Goal: Register for event/course

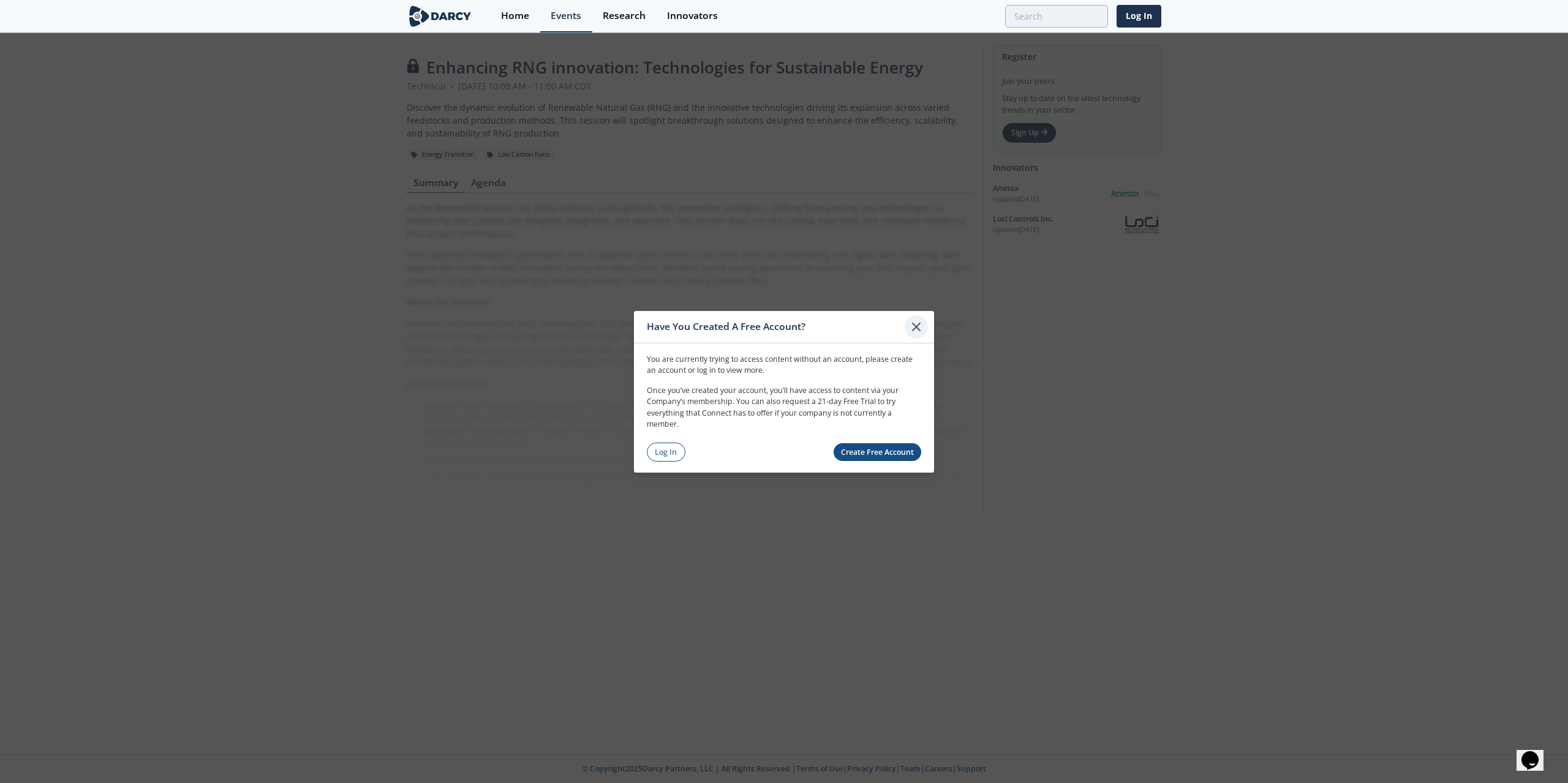
click at [919, 325] on icon at bounding box center [916, 326] width 8 height 8
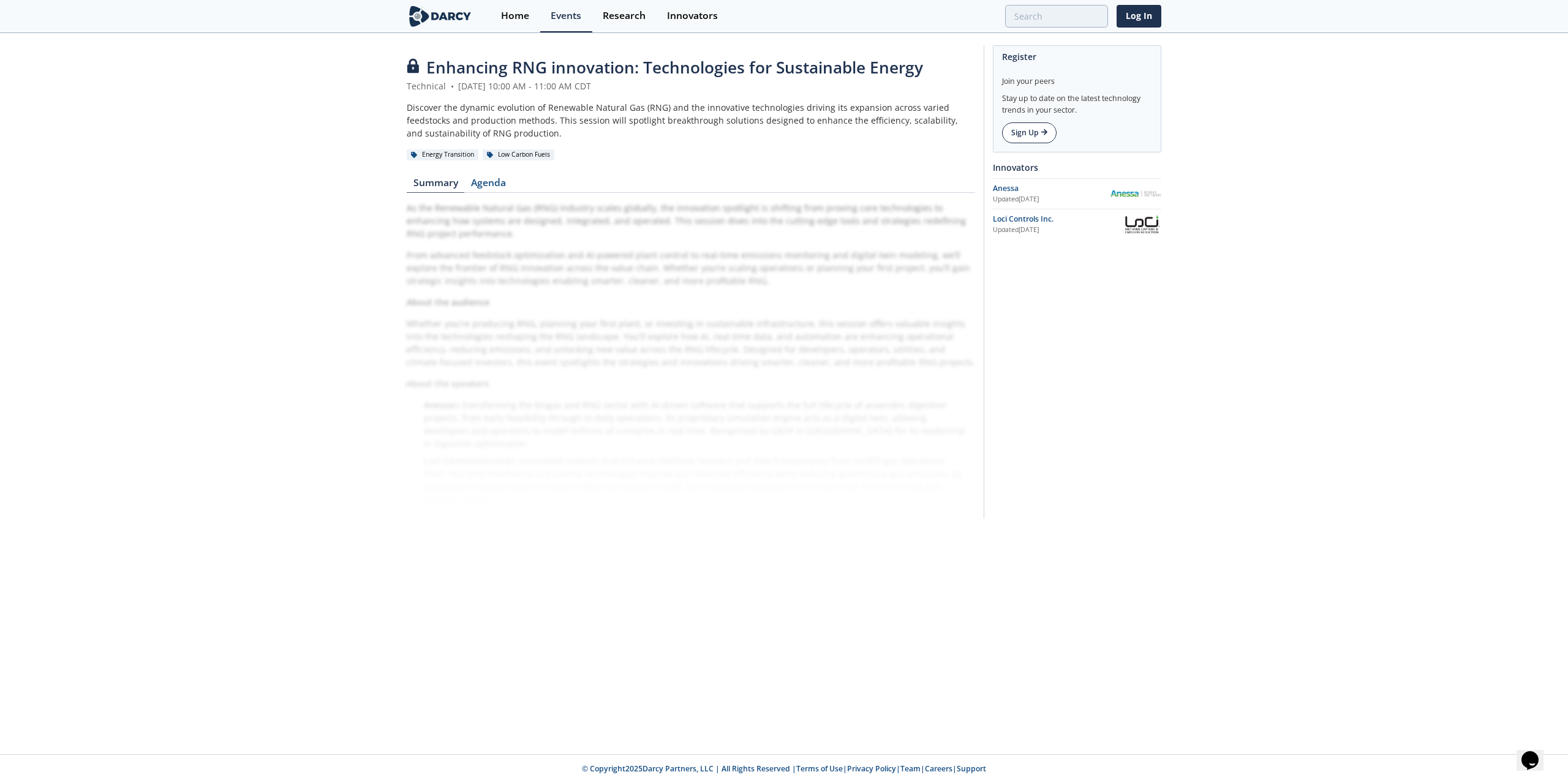
click at [1032, 134] on link "Sign Up" at bounding box center [1029, 133] width 55 height 21
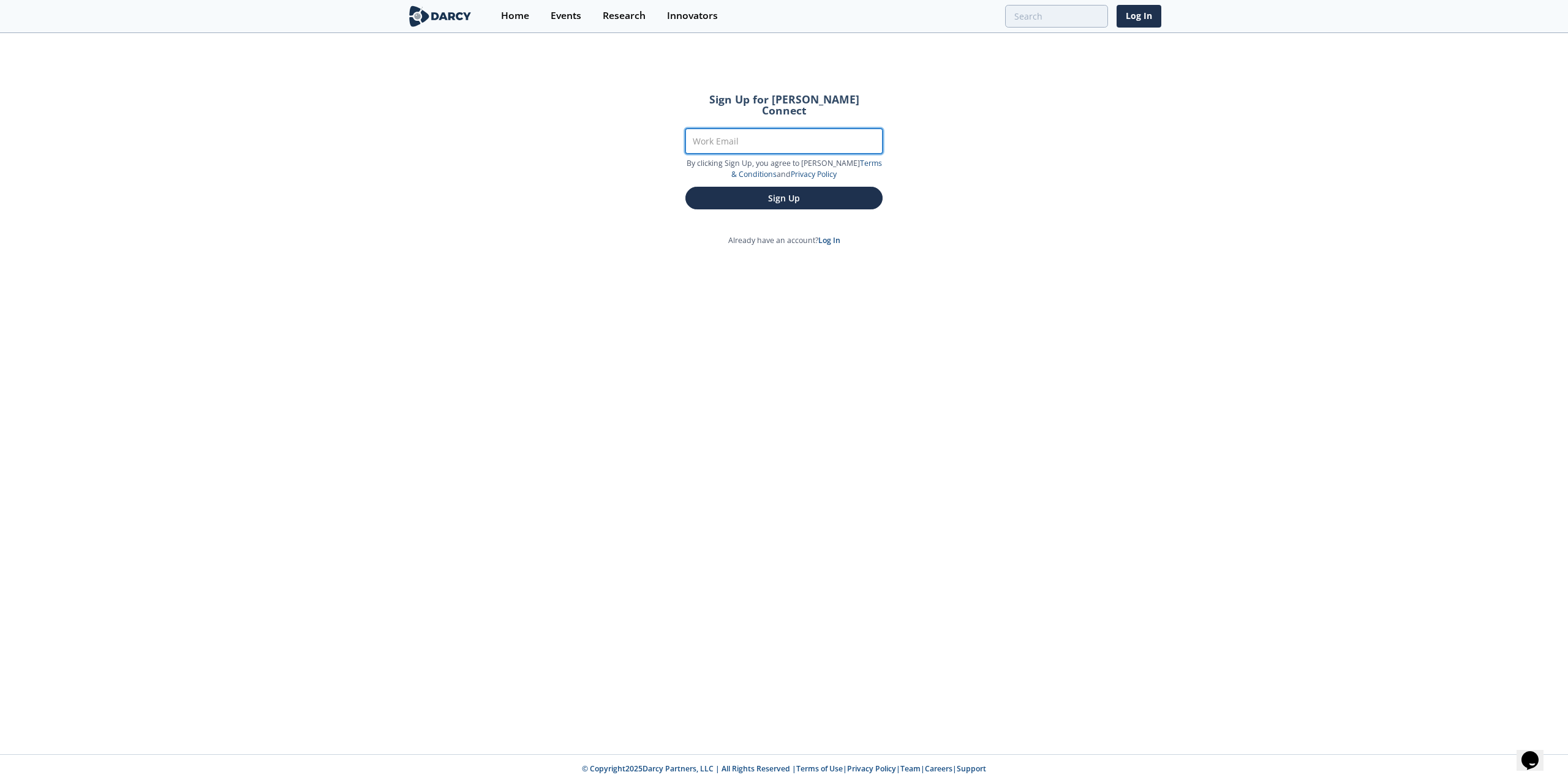
click at [844, 131] on input "Work Email" at bounding box center [784, 141] width 197 height 25
type input "[EMAIL_ADDRESS][DOMAIN_NAME]"
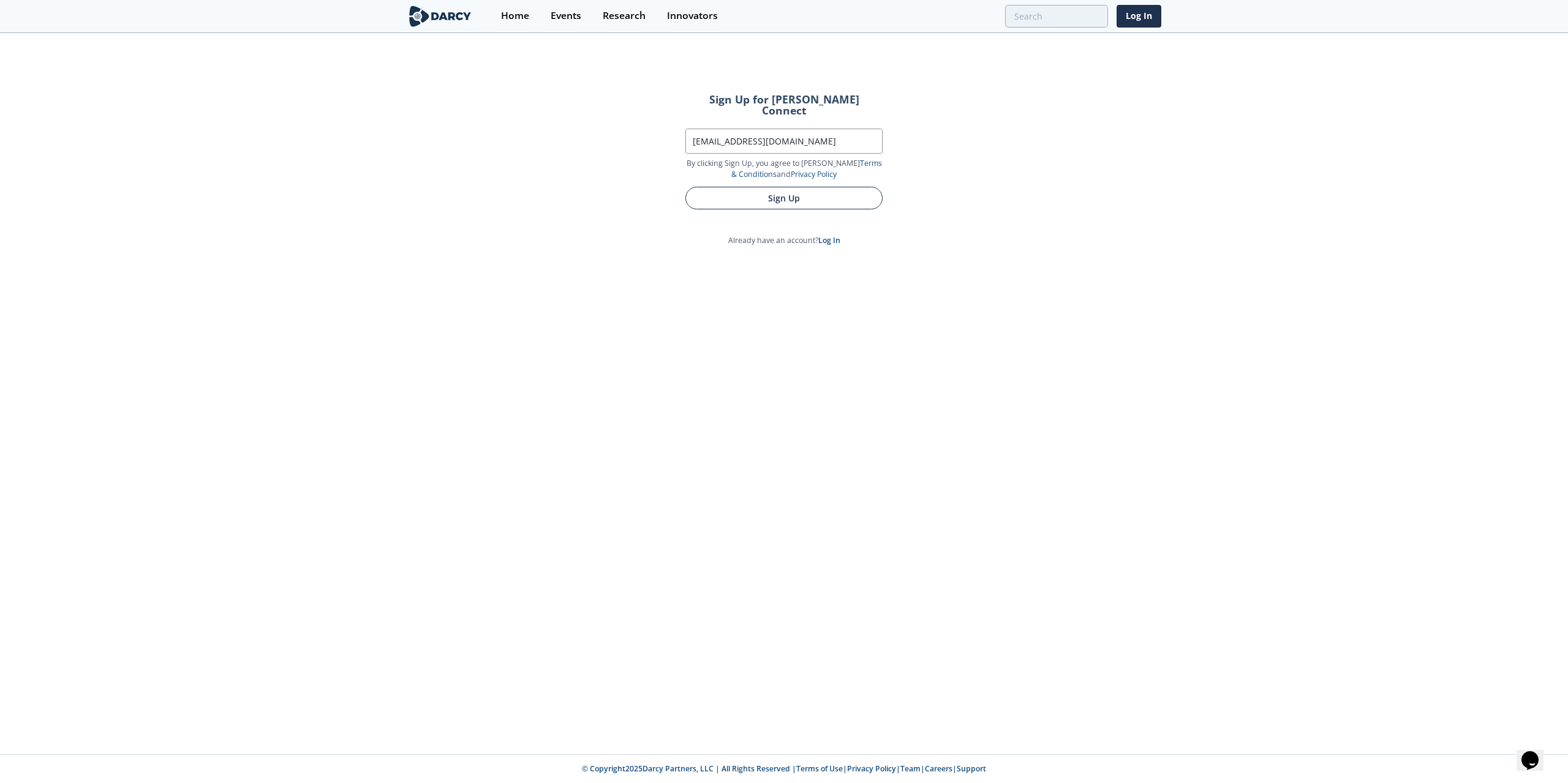
click at [781, 193] on button "Sign Up" at bounding box center [784, 198] width 197 height 23
click at [783, 207] on div "Sign Up" at bounding box center [784, 221] width 197 height 29
click at [794, 214] on button "Sign Up" at bounding box center [784, 225] width 197 height 23
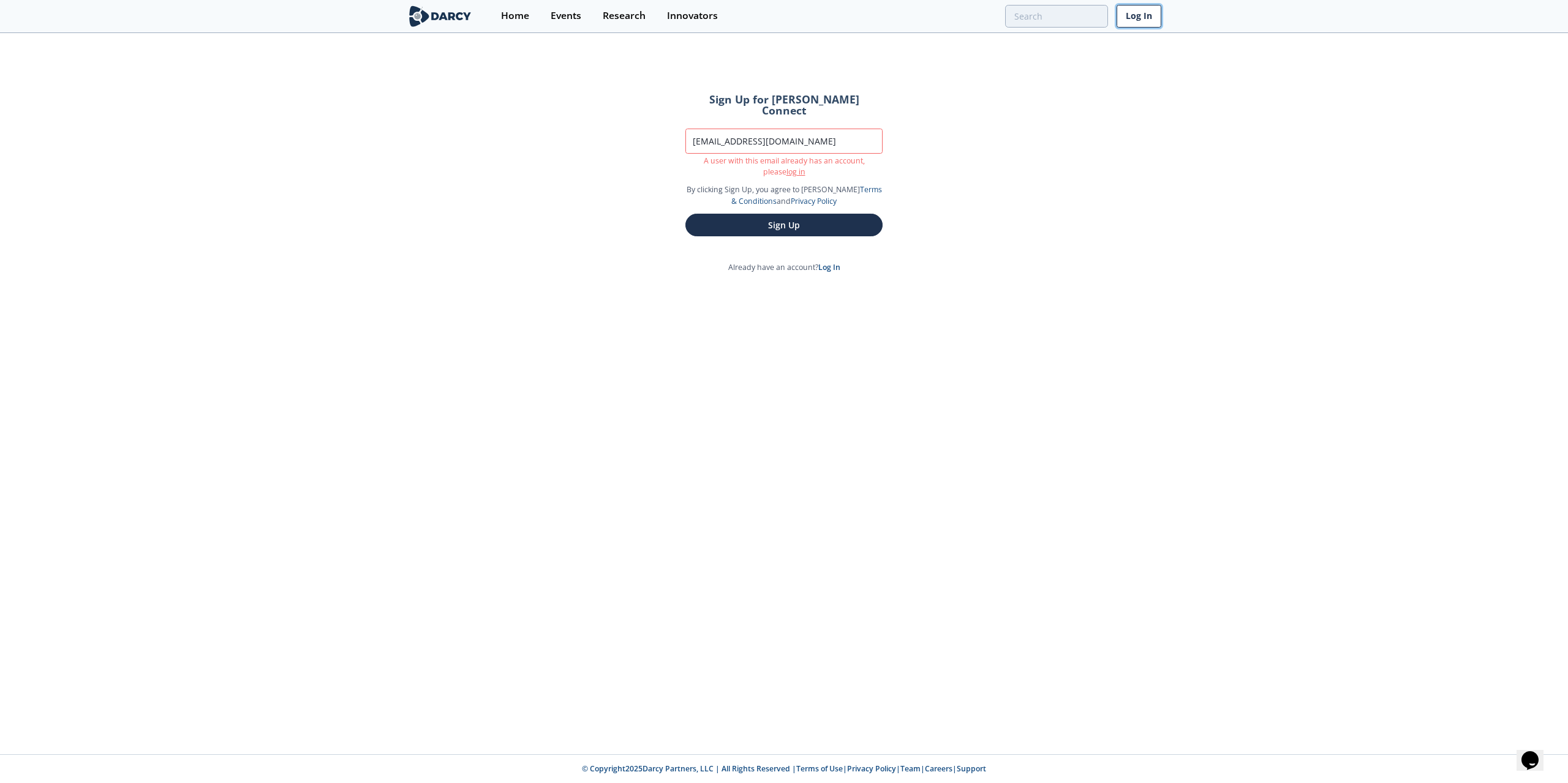
click at [1134, 17] on link "Log In" at bounding box center [1139, 16] width 44 height 23
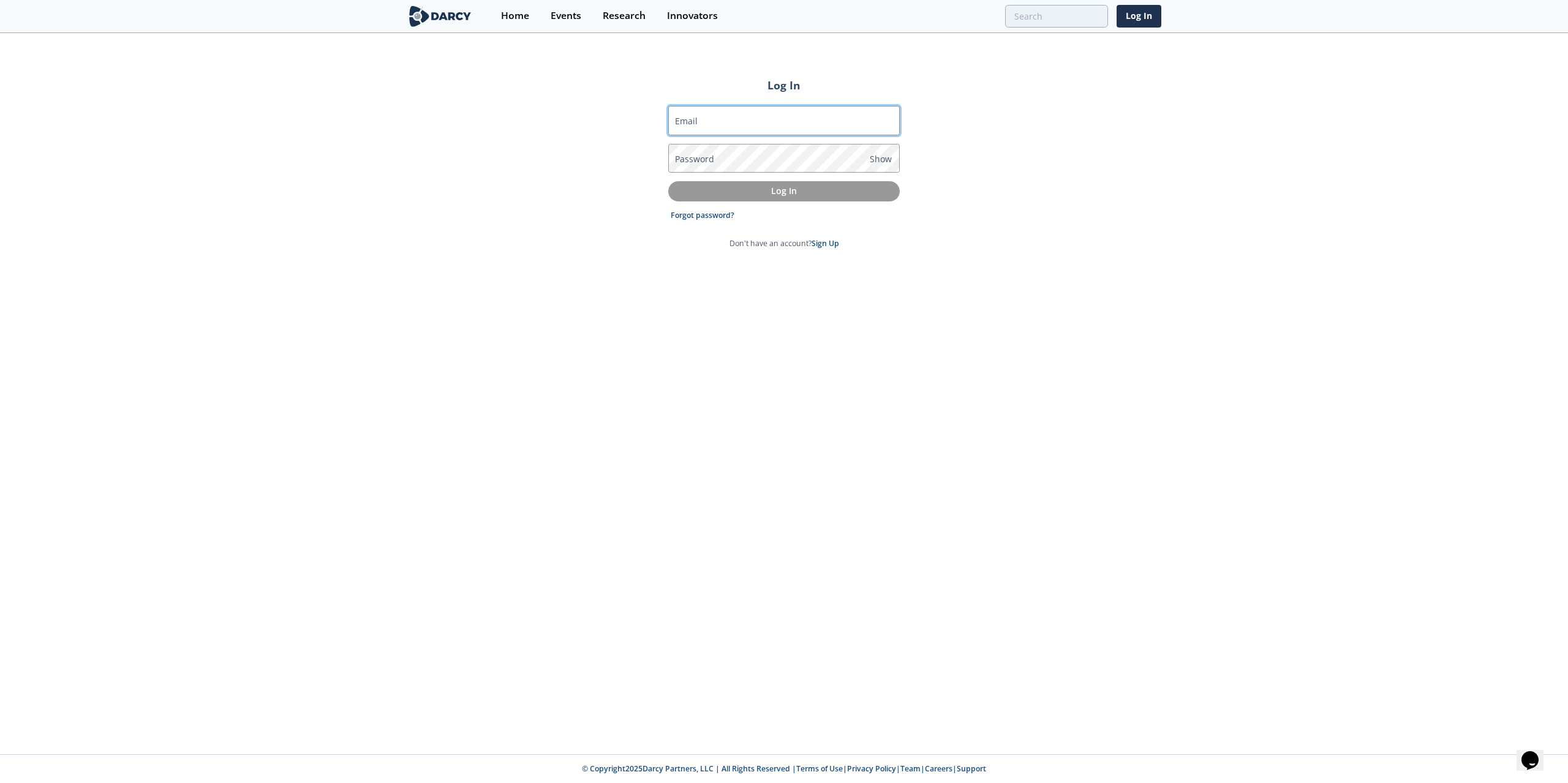
click at [697, 124] on input "Email" at bounding box center [784, 121] width 232 height 29
type input "[EMAIL_ADDRESS][DOMAIN_NAME]"
click at [668, 181] on button "Log In" at bounding box center [784, 191] width 232 height 20
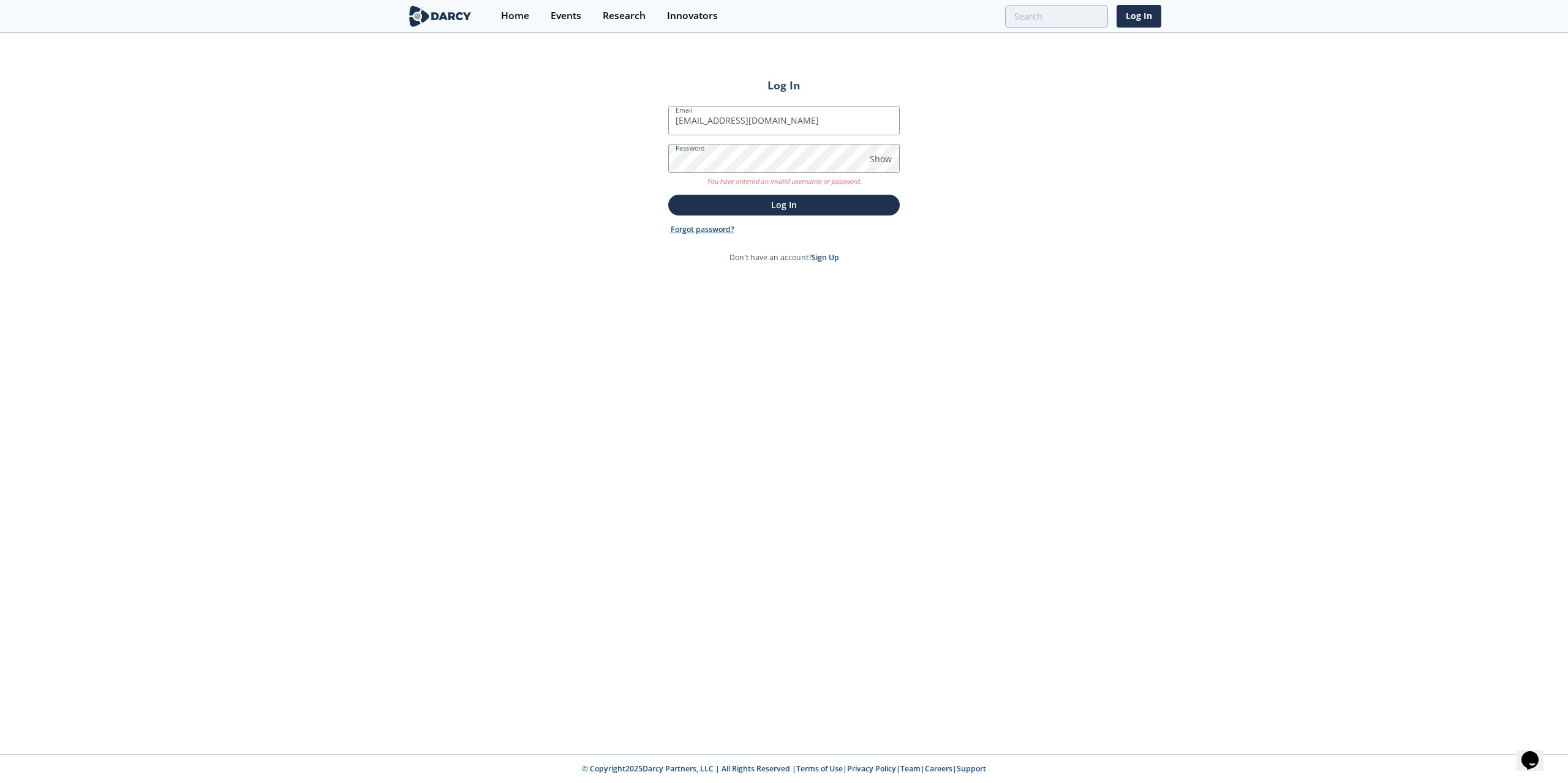
click at [719, 228] on link "Forgot password?" at bounding box center [703, 230] width 64 height 11
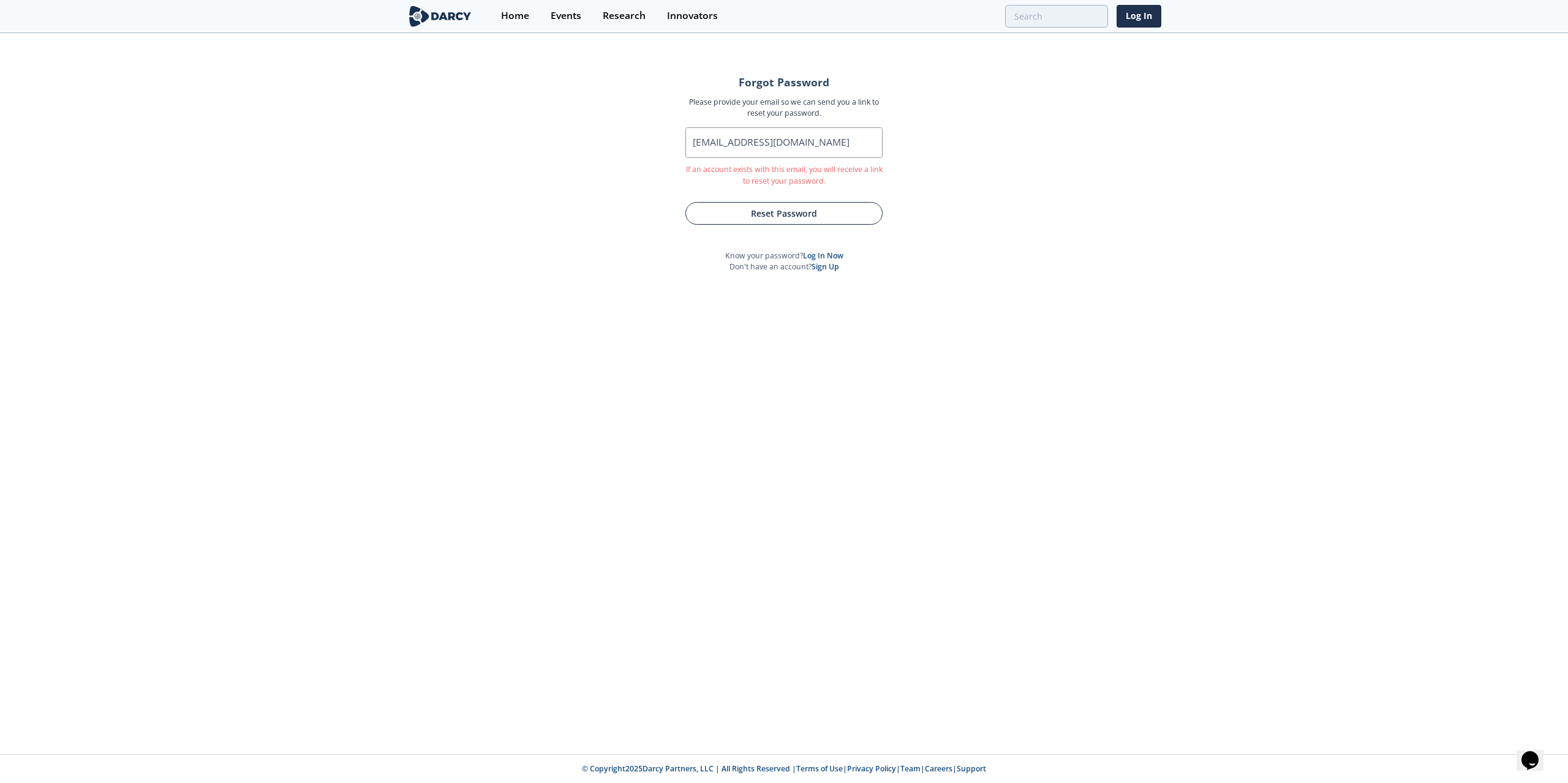
click at [765, 205] on button "Reset Password" at bounding box center [784, 213] width 197 height 23
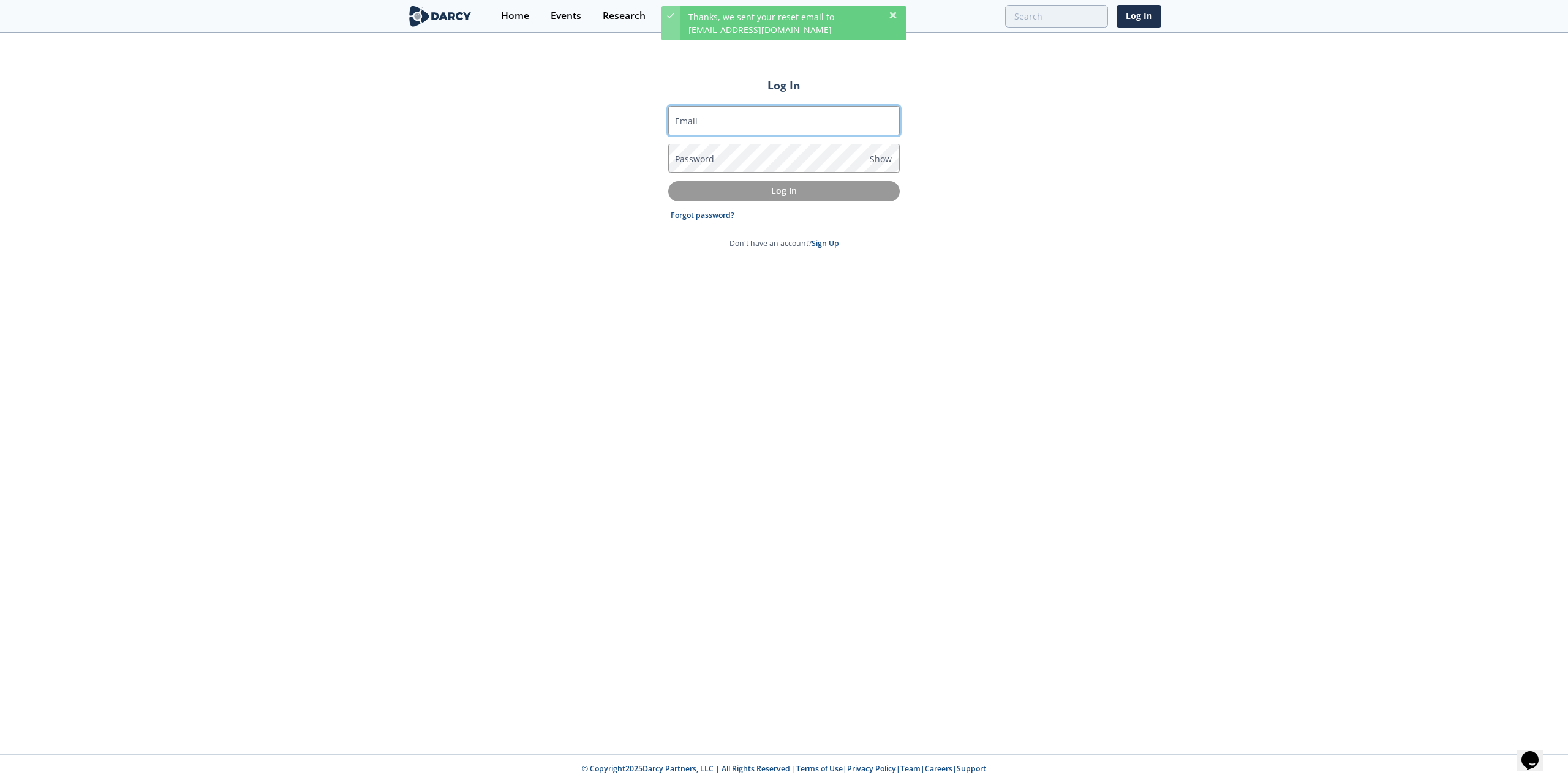
click at [688, 110] on input "Email" at bounding box center [784, 121] width 232 height 29
type input "[EMAIL_ADDRESS][DOMAIN_NAME]"
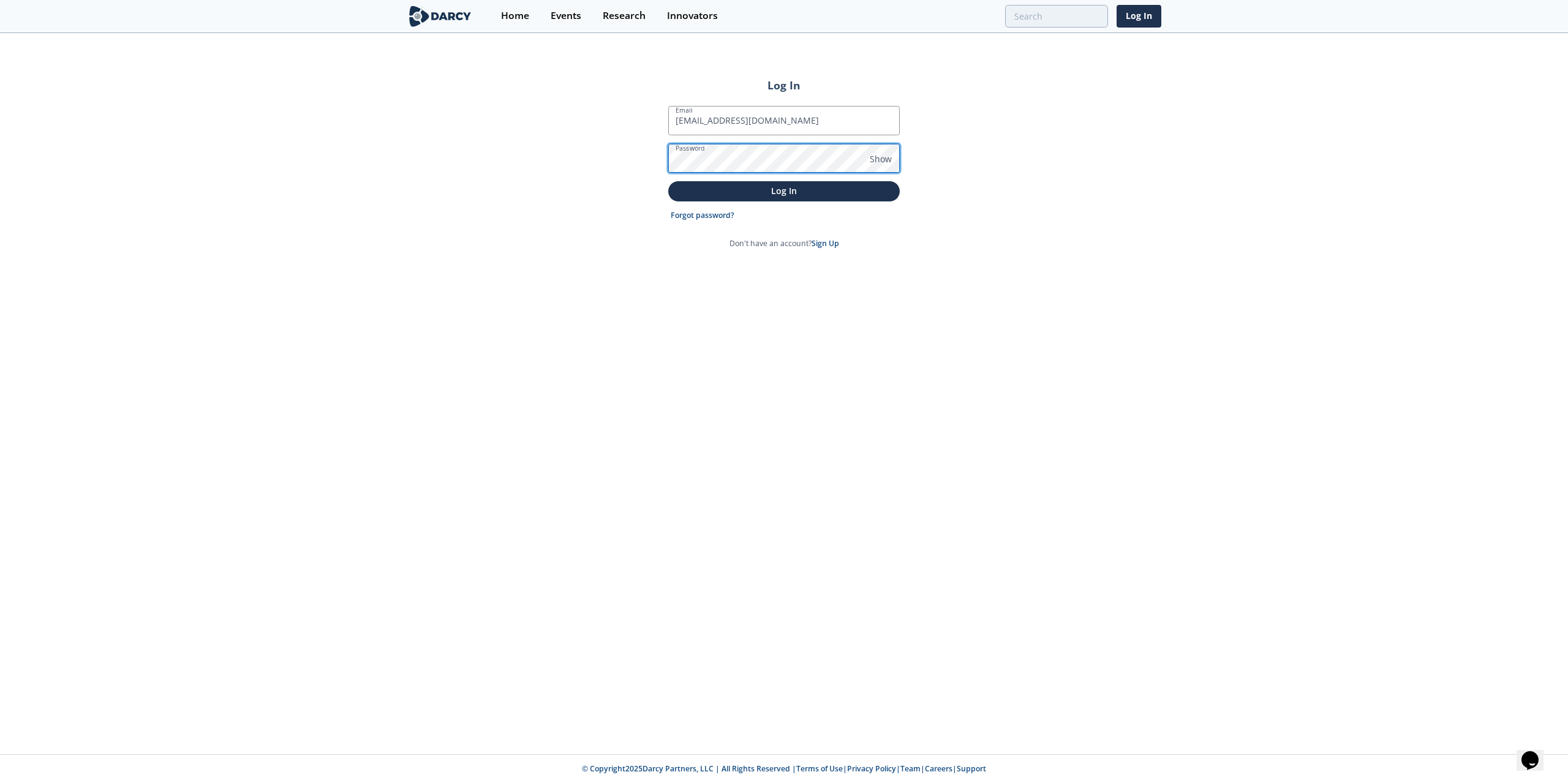
click at [668, 181] on button "Log In" at bounding box center [784, 191] width 232 height 20
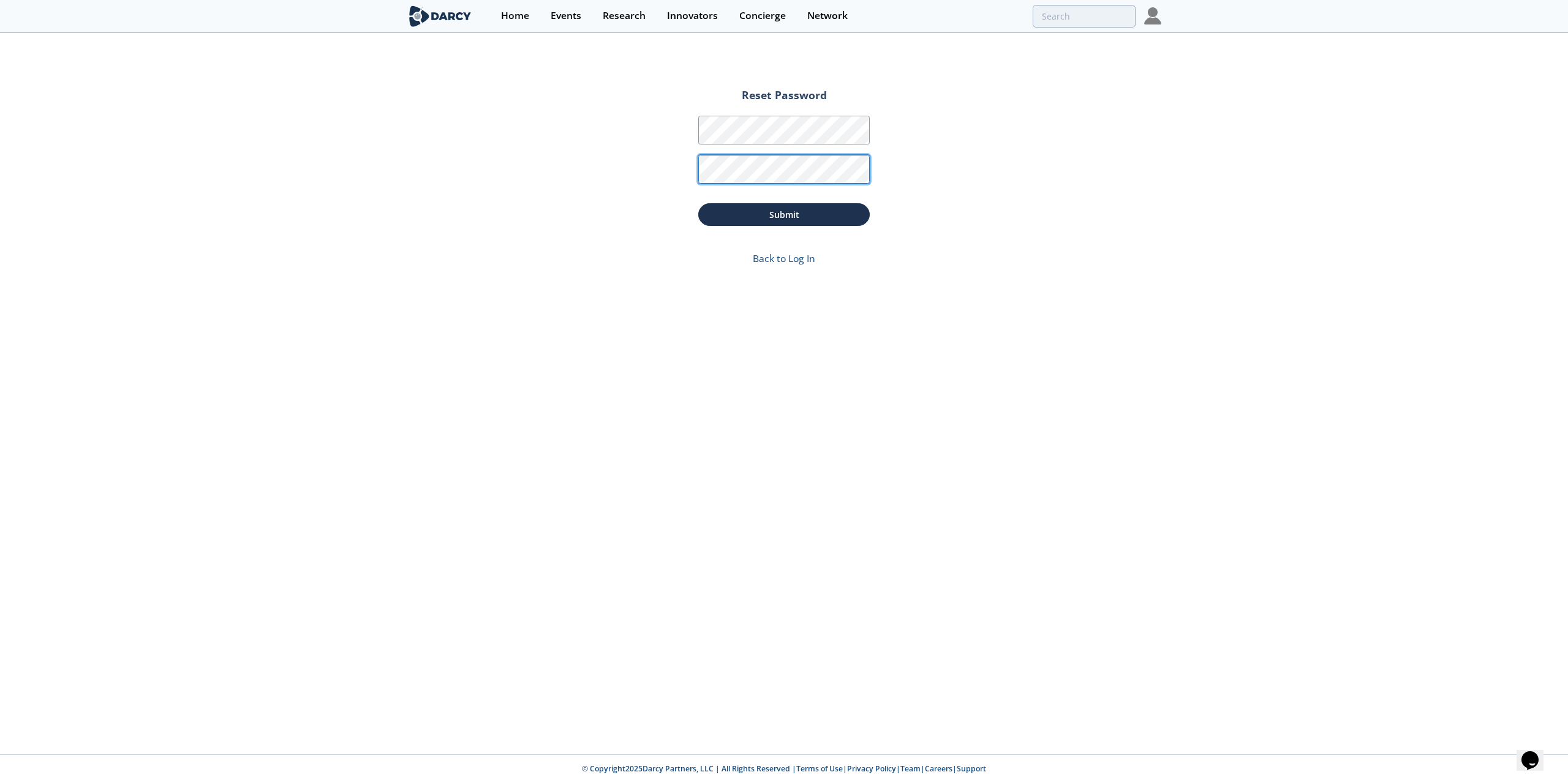
click at [698, 203] on button "Submit" at bounding box center [783, 214] width 171 height 23
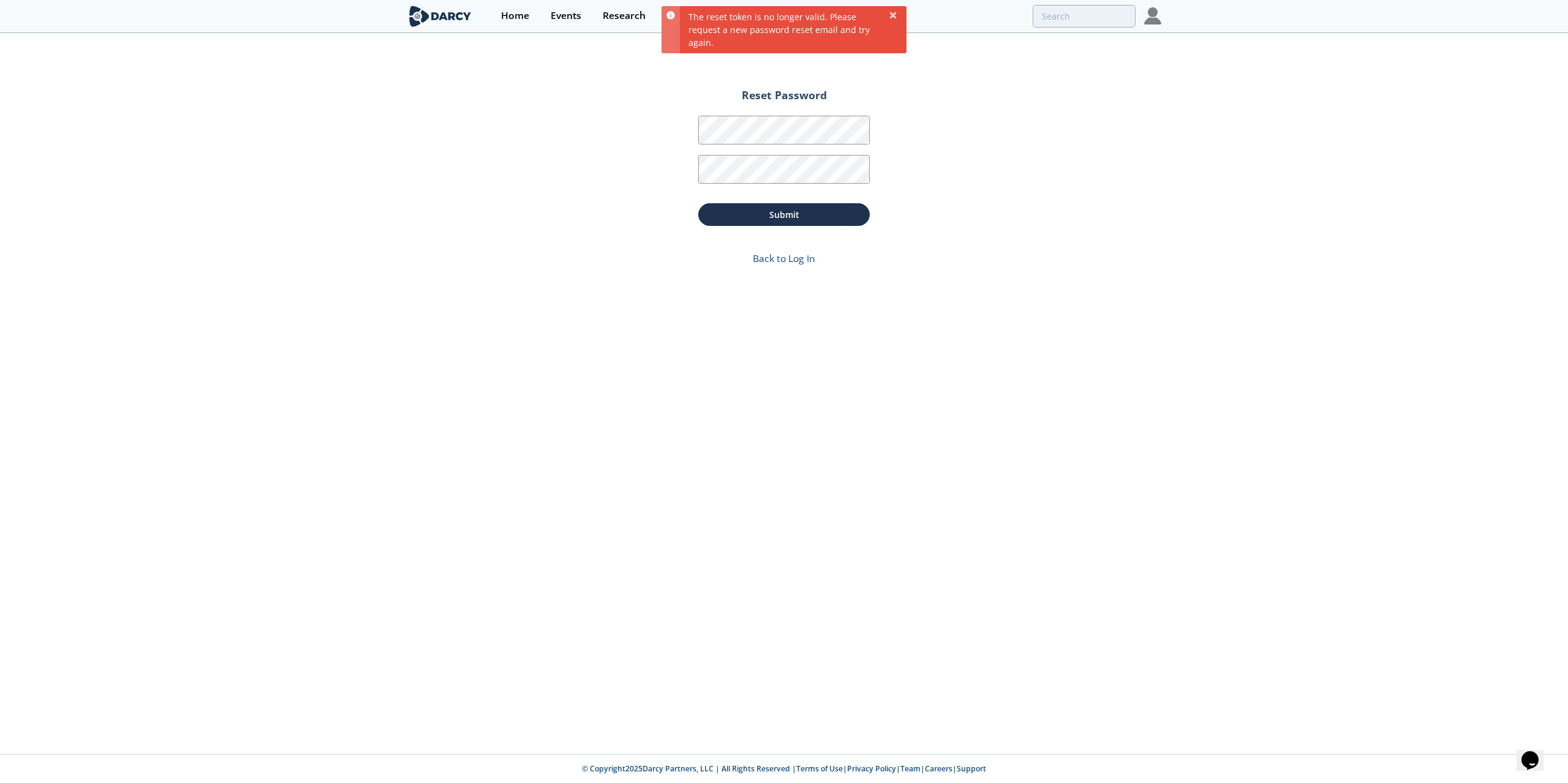
click at [1157, 17] on img at bounding box center [1152, 16] width 17 height 17
click at [1038, 50] on span "✓ [EMAIL_ADDRESS][DOMAIN_NAME]" at bounding box center [1046, 49] width 151 height 12
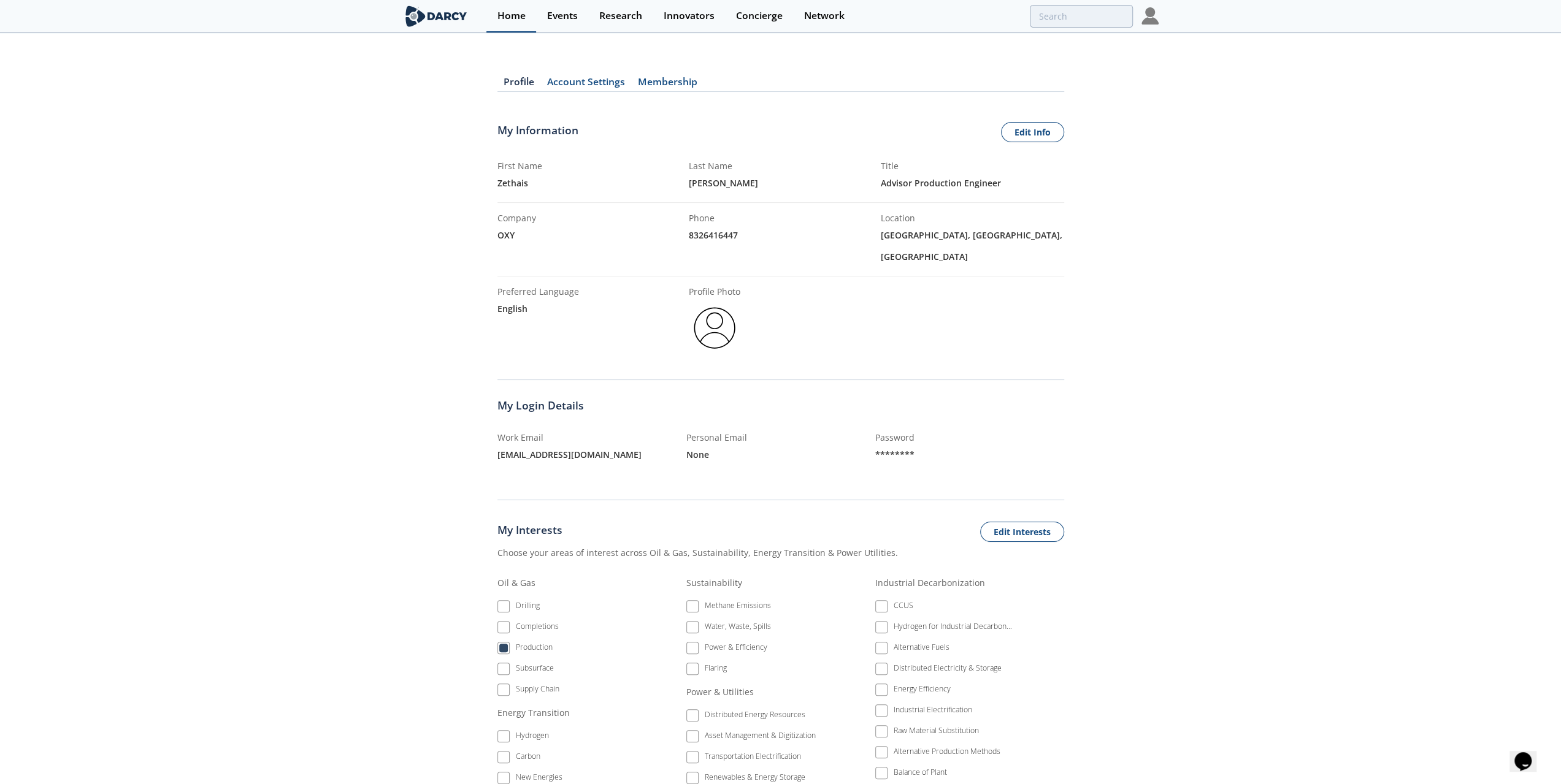
click at [509, 17] on div "Home" at bounding box center [511, 16] width 28 height 10
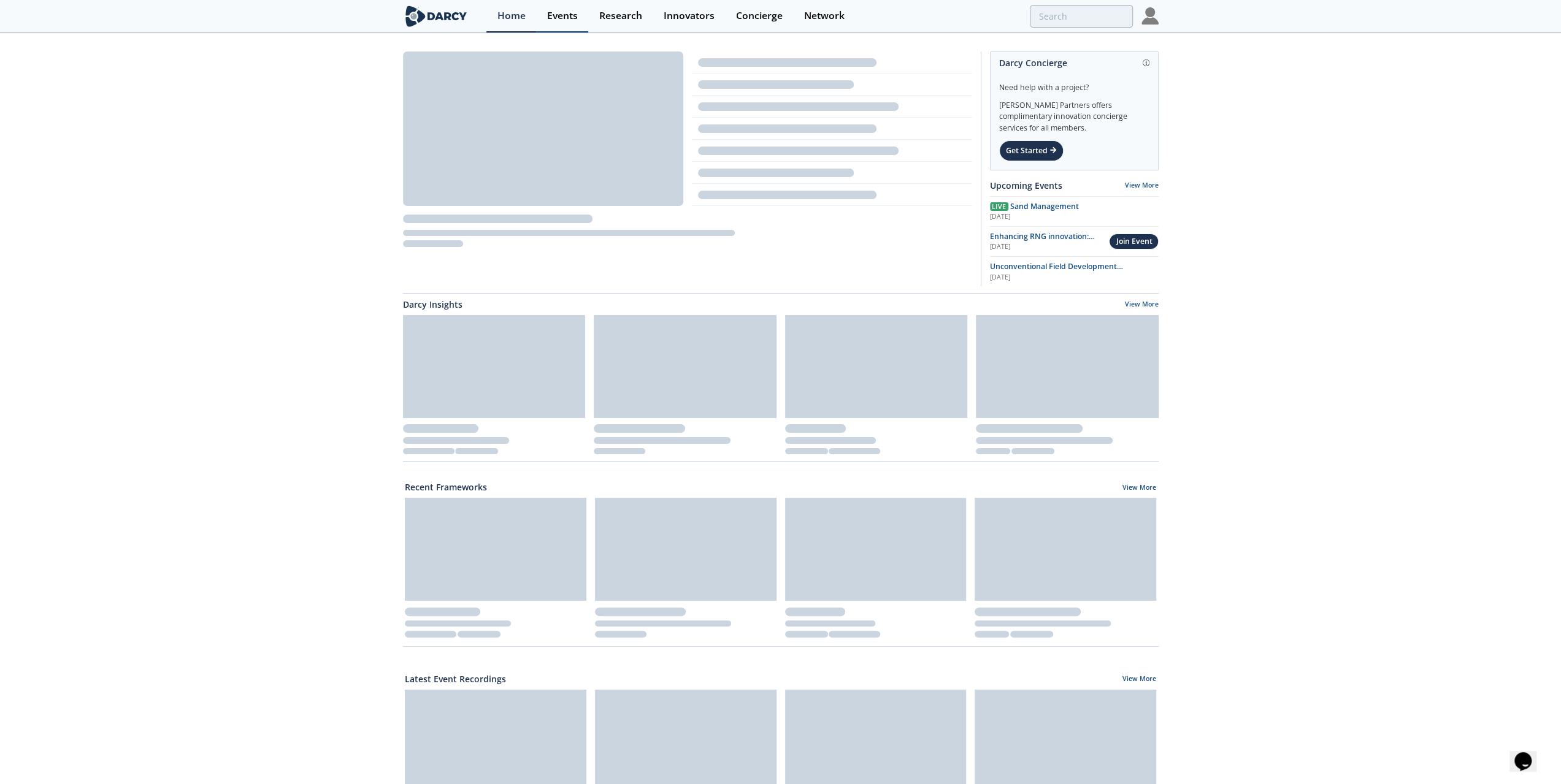
click at [554, 15] on div "Events" at bounding box center [562, 16] width 31 height 10
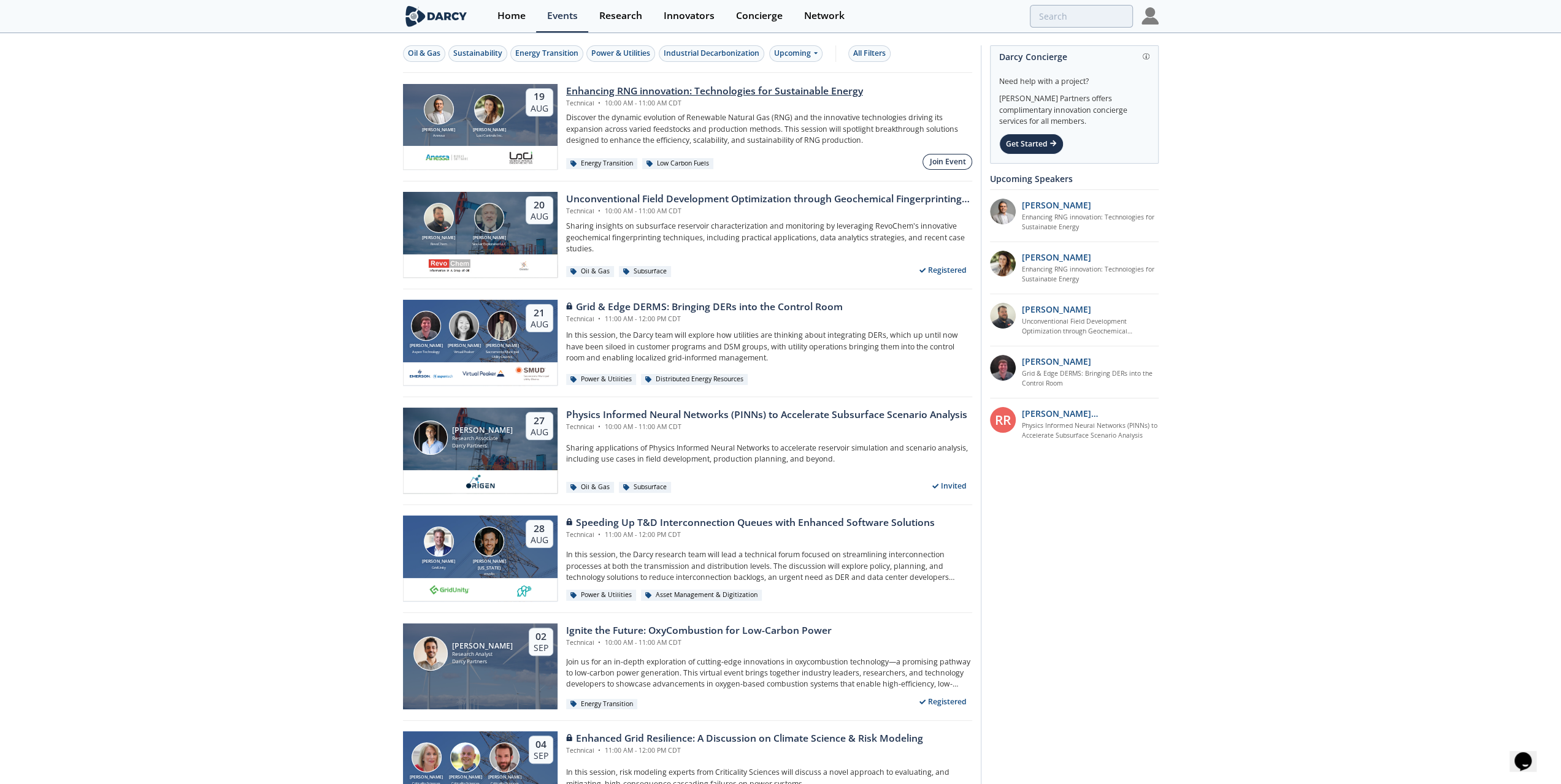
click at [955, 160] on div "Join Event" at bounding box center [948, 162] width 36 height 11
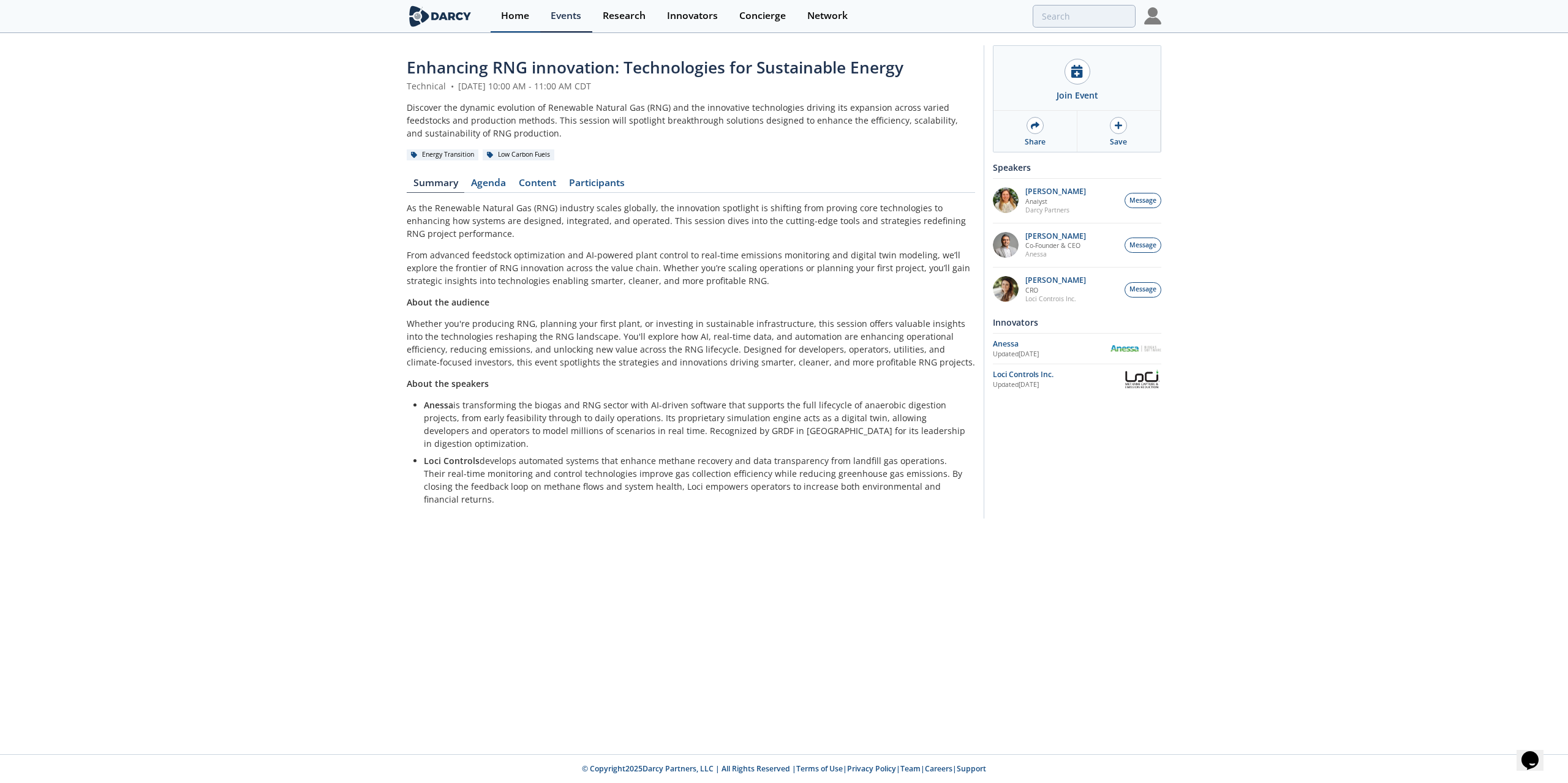
click at [520, 15] on div "Home" at bounding box center [515, 16] width 28 height 10
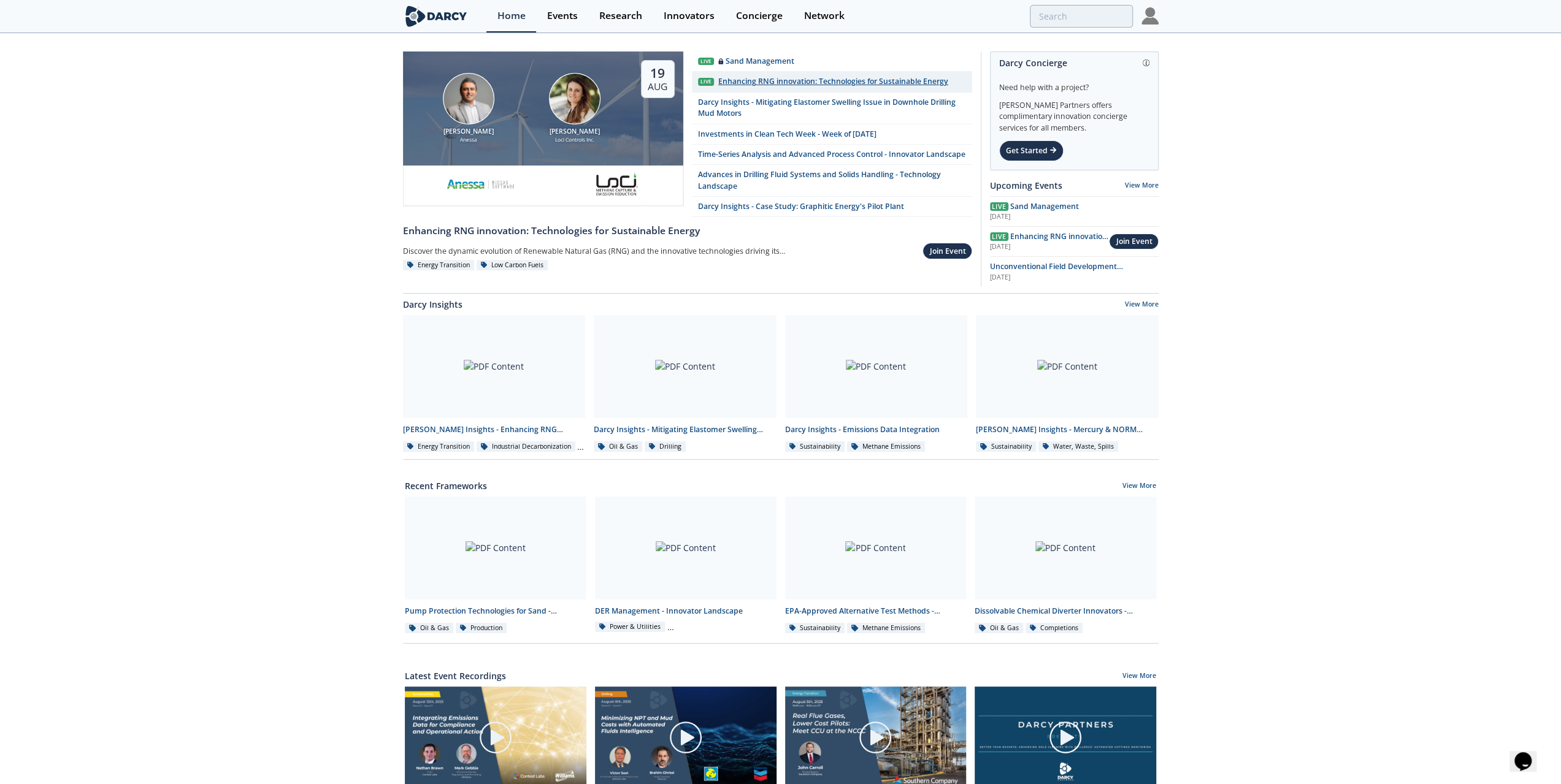
click at [733, 81] on div "Enhancing RNG innovation: Technologies for Sustainable Energy" at bounding box center [833, 81] width 230 height 11
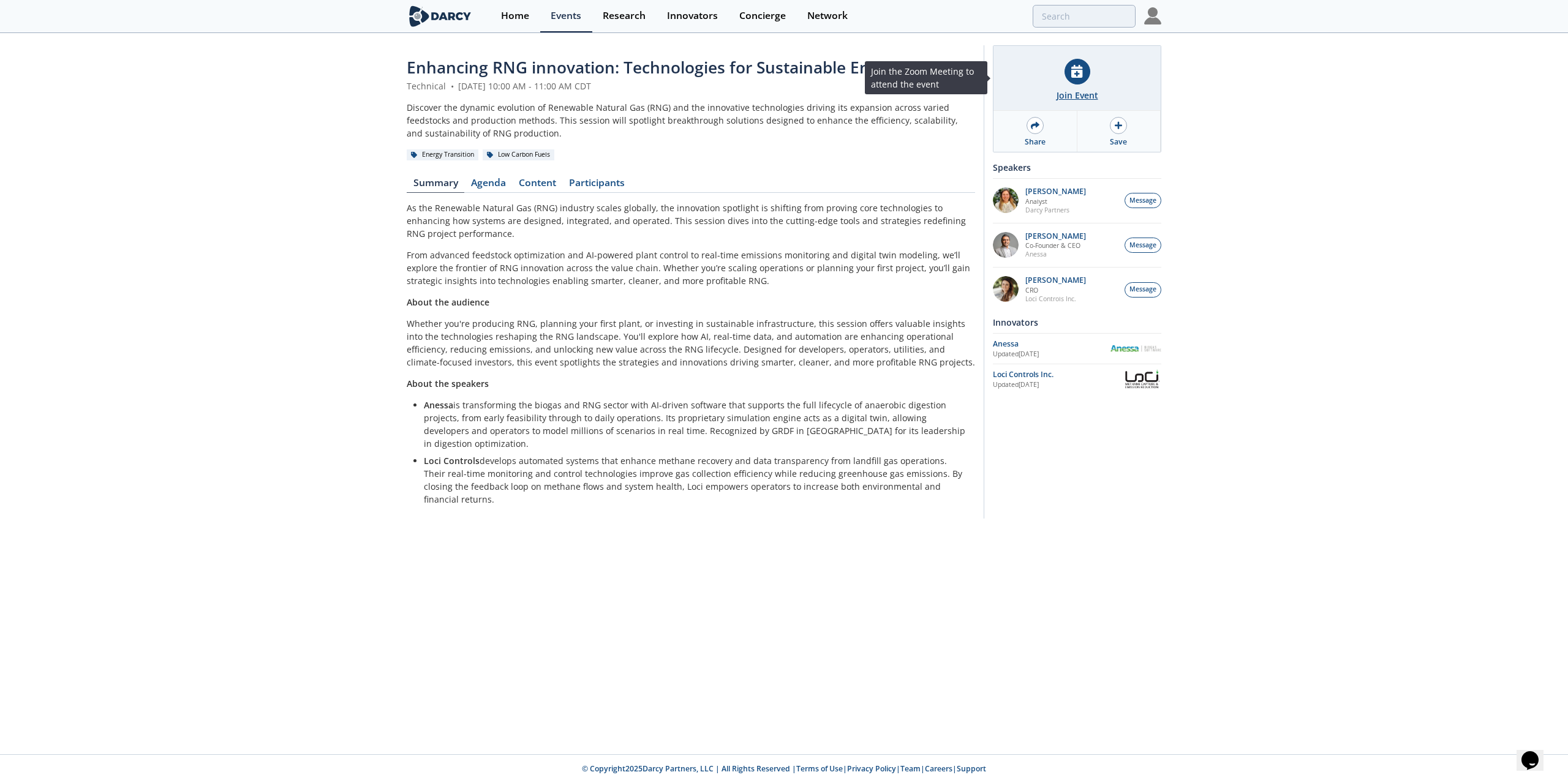
click at [1074, 71] on icon at bounding box center [1077, 71] width 11 height 13
